Goal: Information Seeking & Learning: Learn about a topic

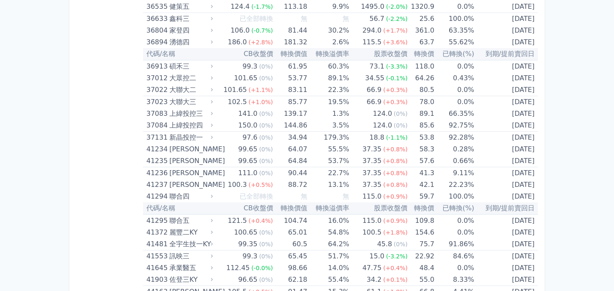
scroll to position [2175, 0]
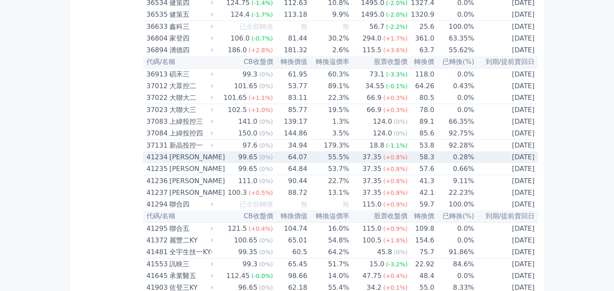
click at [428, 153] on td "58.3" at bounding box center [420, 157] width 27 height 12
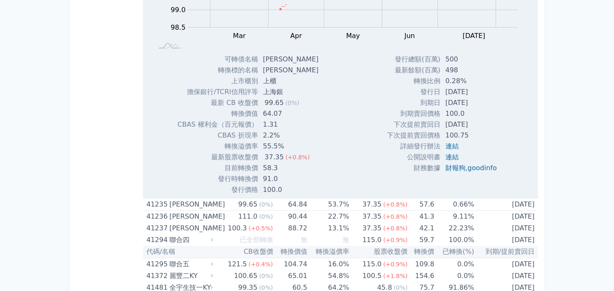
scroll to position [2426, 0]
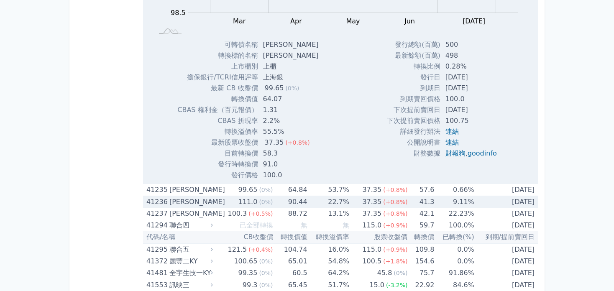
click at [392, 199] on span "(+0.8%)" at bounding box center [395, 202] width 24 height 7
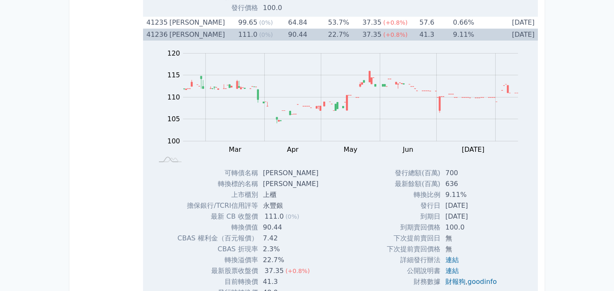
scroll to position [2636, 0]
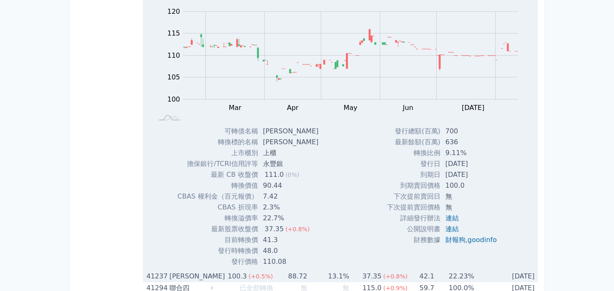
click at [423, 273] on td "42.1" at bounding box center [420, 277] width 27 height 12
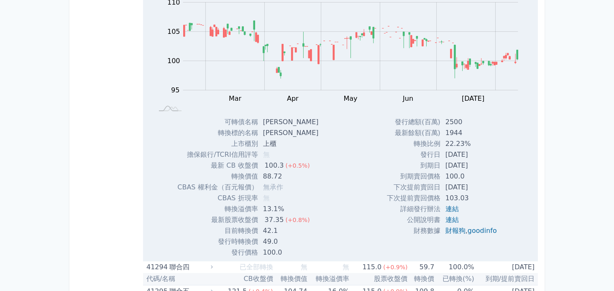
scroll to position [2761, 0]
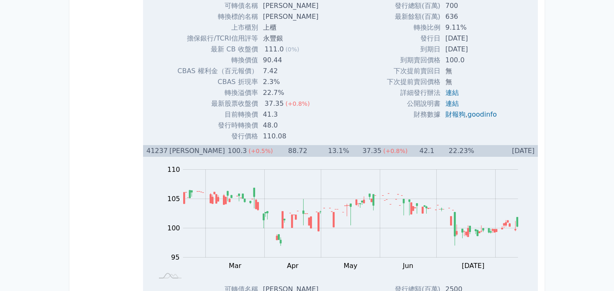
click at [147, 146] on div "41237" at bounding box center [156, 151] width 21 height 12
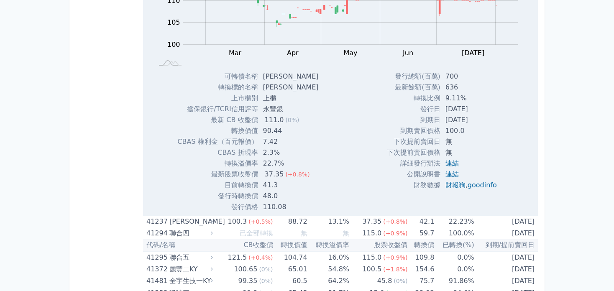
scroll to position [2594, 0]
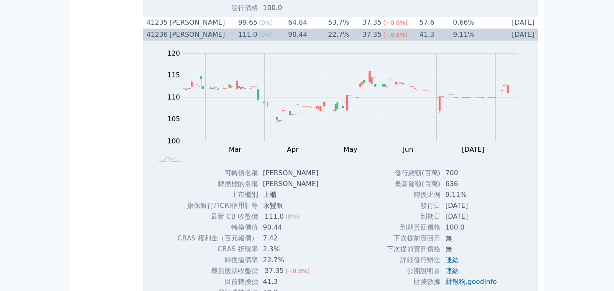
click at [148, 29] on div "41236" at bounding box center [156, 35] width 21 height 12
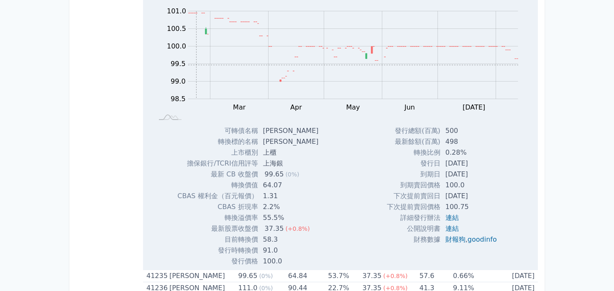
scroll to position [2217, 0]
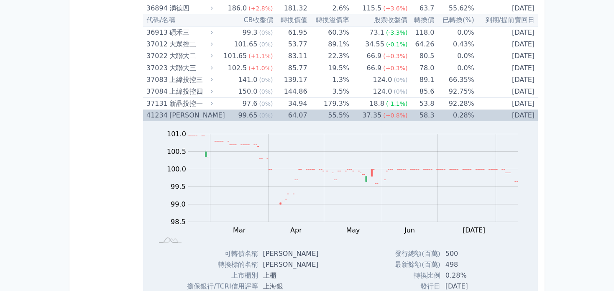
click at [154, 110] on div "41234" at bounding box center [156, 116] width 21 height 12
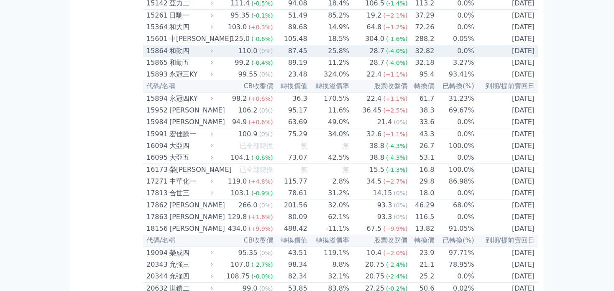
scroll to position [209, 0]
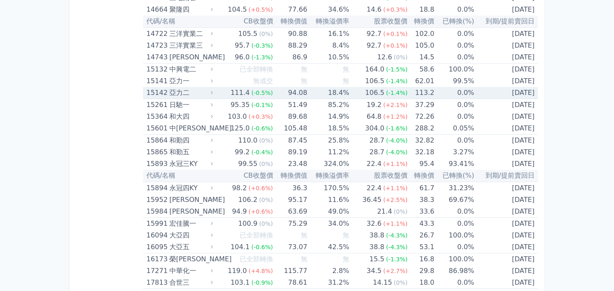
click at [424, 90] on td "113.2" at bounding box center [420, 93] width 27 height 12
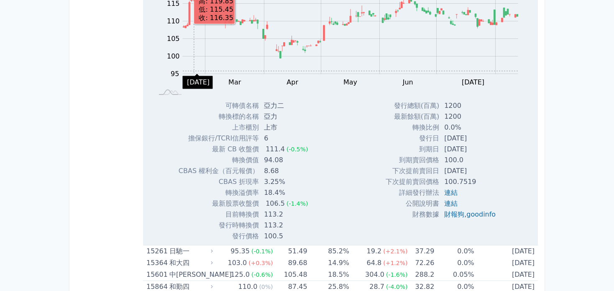
scroll to position [167, 0]
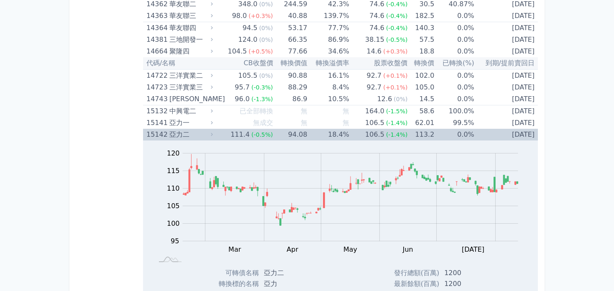
click at [150, 134] on div "15142" at bounding box center [156, 135] width 21 height 12
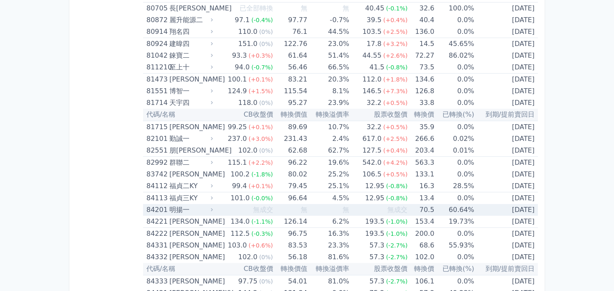
scroll to position [4485, 0]
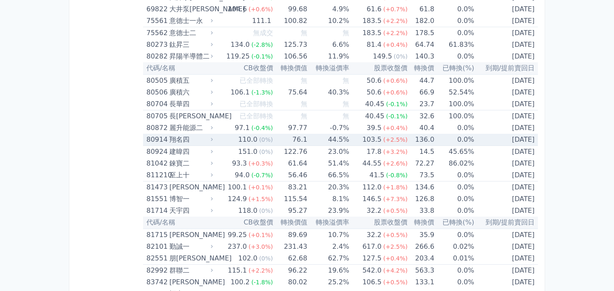
click at [430, 134] on td "136.0" at bounding box center [420, 140] width 27 height 12
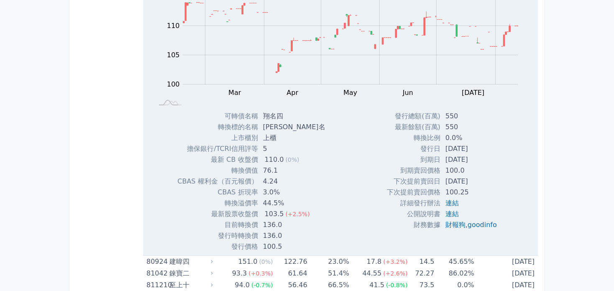
scroll to position [4652, 0]
